Goal: Check status: Check status

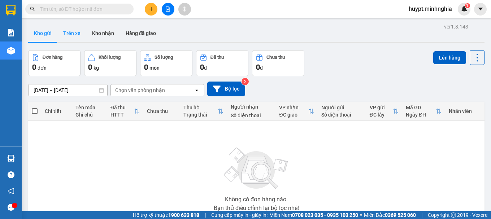
click at [77, 30] on button "Trên xe" at bounding box center [71, 33] width 29 height 17
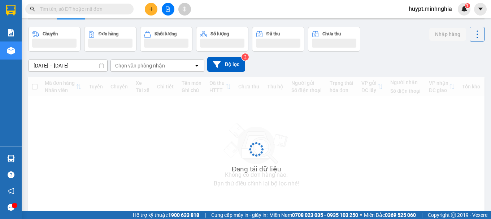
scroll to position [36, 0]
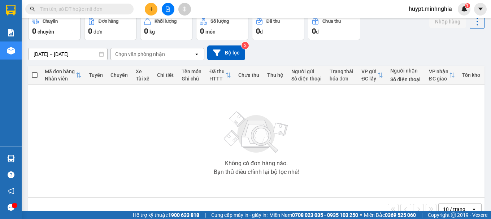
click at [138, 54] on div "Chọn văn phòng nhận" at bounding box center [140, 54] width 50 height 7
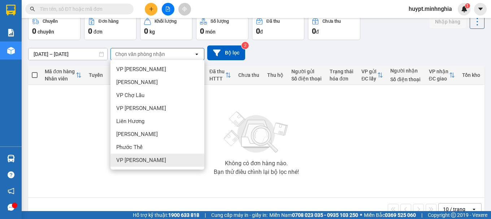
click at [123, 156] on div "VP [PERSON_NAME]" at bounding box center [157, 160] width 94 height 13
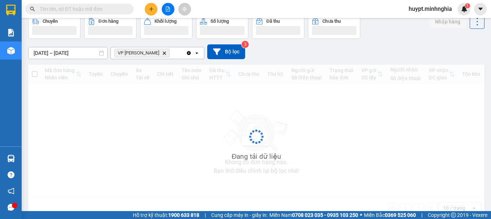
click at [36, 54] on input "[DATE] – [DATE]" at bounding box center [68, 53] width 79 height 12
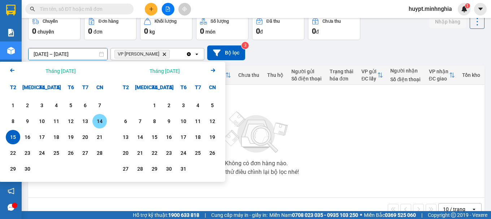
click at [105, 120] on div "14" at bounding box center [99, 121] width 14 height 14
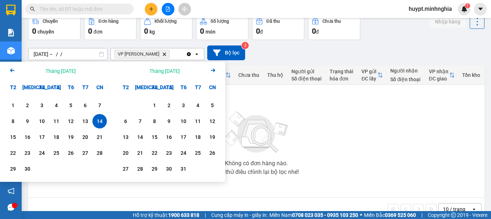
click at [105, 120] on div "14" at bounding box center [99, 121] width 14 height 14
type input "[DATE] – [DATE]"
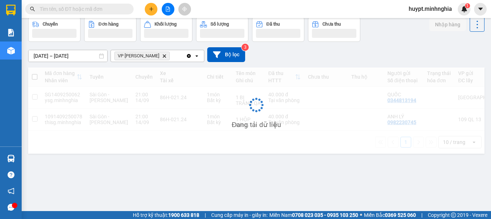
scroll to position [33, 0]
